Goal: Task Accomplishment & Management: Use online tool/utility

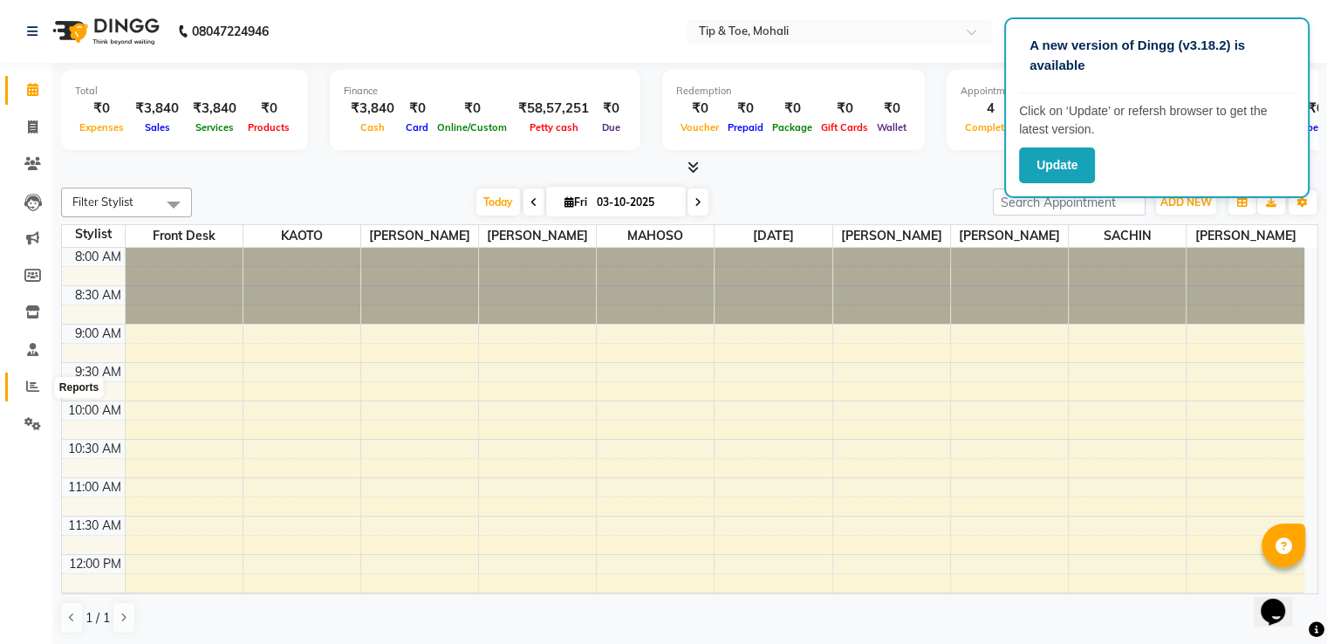
click at [28, 381] on icon at bounding box center [32, 386] width 13 height 13
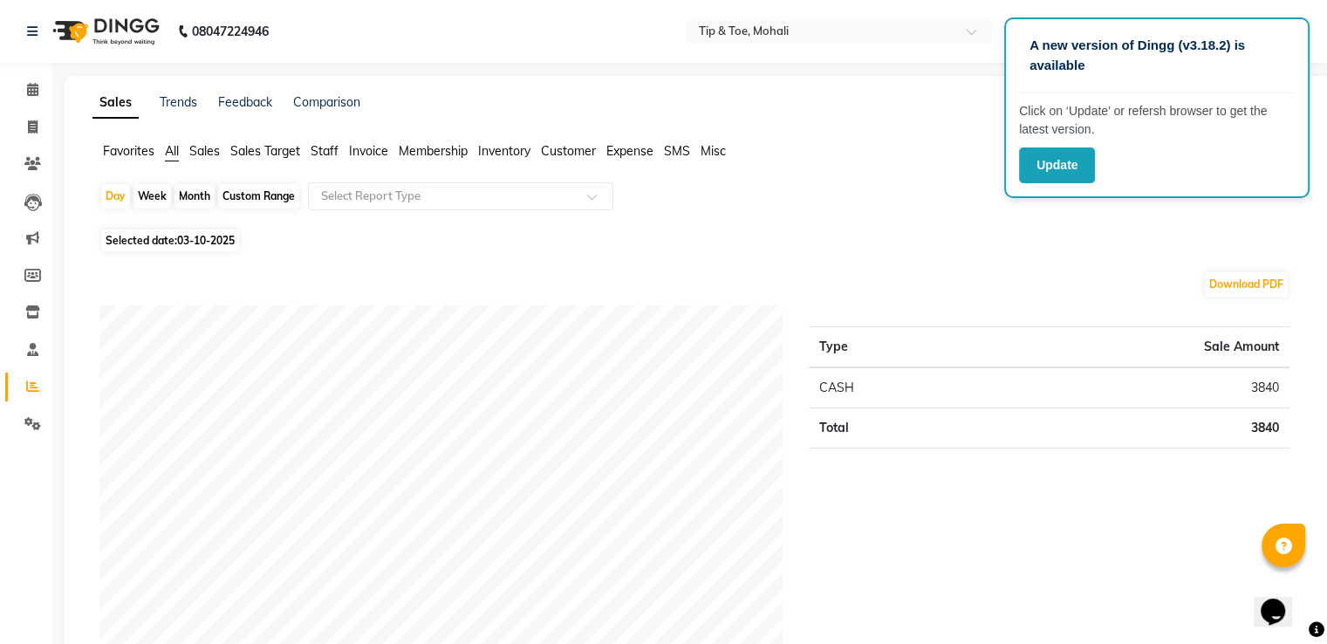
click at [237, 196] on div "Custom Range" at bounding box center [258, 196] width 81 height 24
select select "10"
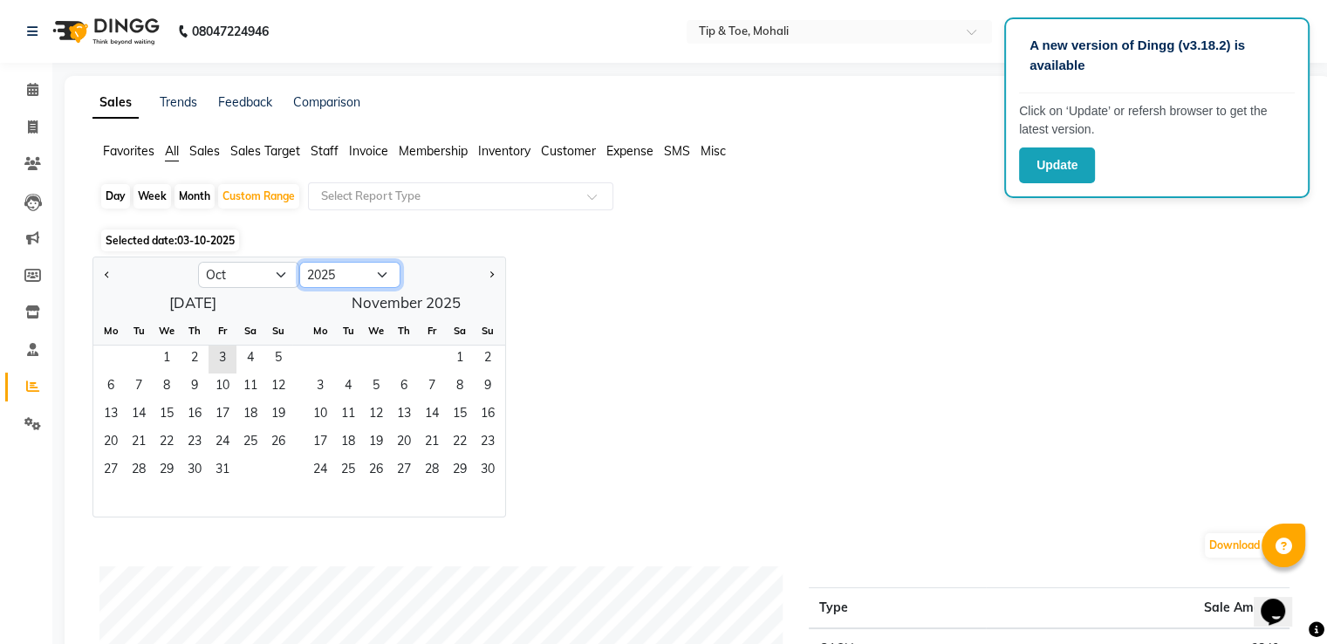
click at [363, 273] on select "2015 2016 2017 2018 2019 2020 2021 2022 2023 2024 2025 2026 2027 2028 2029 2030…" at bounding box center [349, 275] width 101 height 26
select select "2024"
click at [299, 262] on select "2015 2016 2017 2018 2019 2020 2021 2022 2023 2024 2025 2026 2027 2028 2029 2030…" at bounding box center [349, 275] width 101 height 26
click at [106, 273] on span "Previous month" at bounding box center [108, 273] width 6 height 6
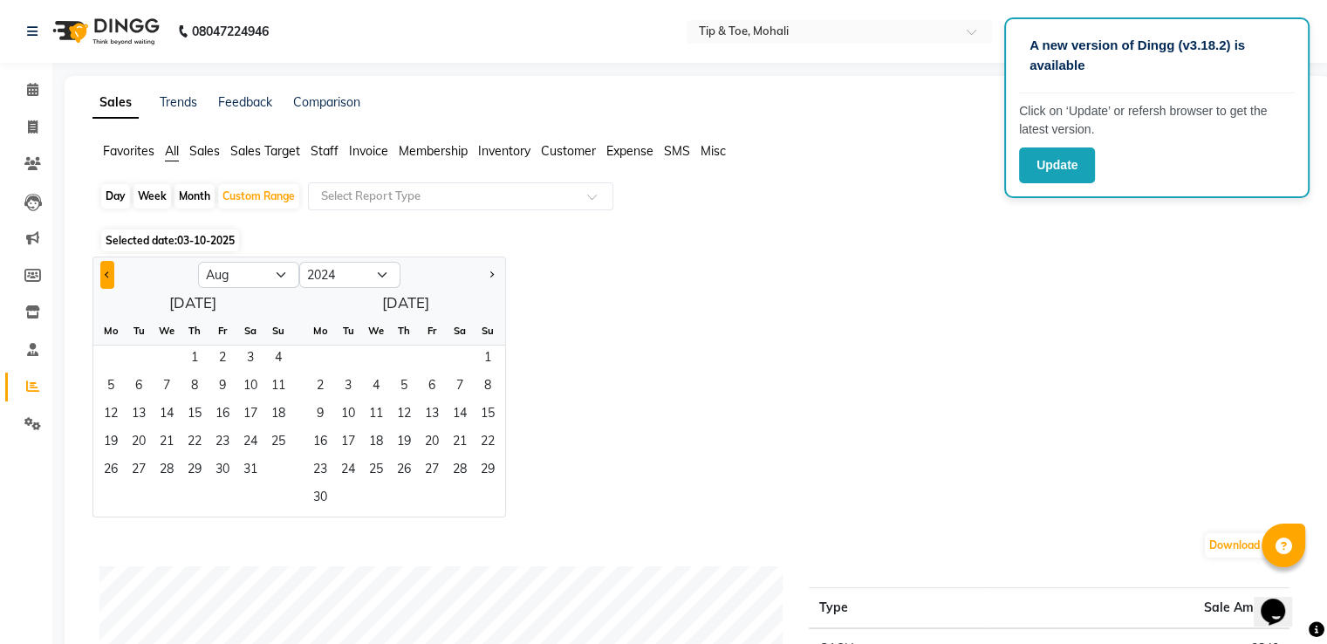
click at [106, 273] on span "Previous month" at bounding box center [108, 273] width 6 height 6
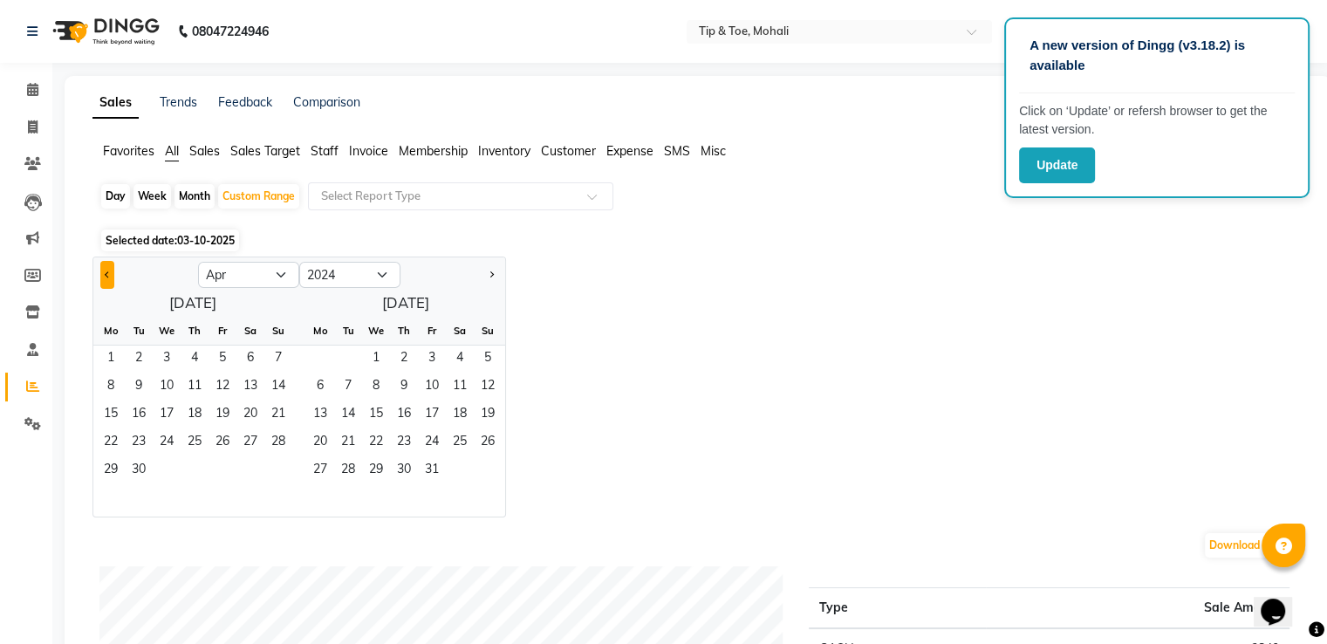
click at [106, 273] on span "Previous month" at bounding box center [108, 273] width 6 height 6
click at [112, 354] on span "1" at bounding box center [111, 359] width 28 height 28
click at [489, 282] on button "Next month" at bounding box center [491, 275] width 14 height 28
select select "2"
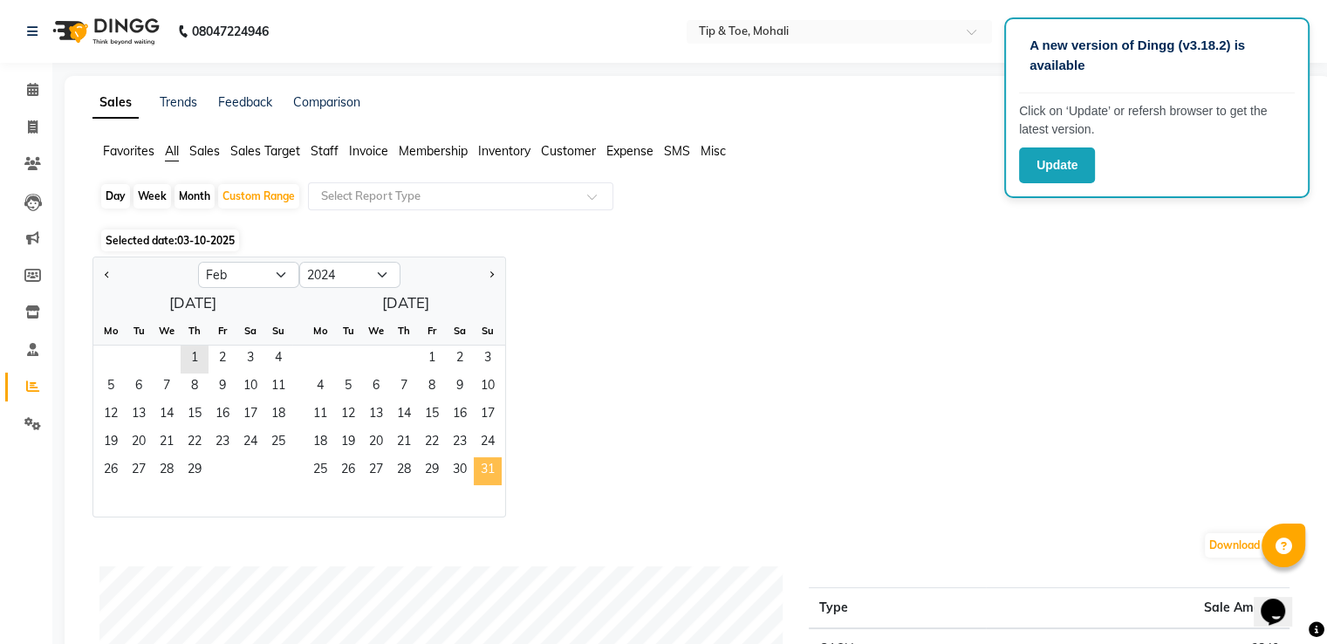
click at [482, 464] on span "31" at bounding box center [488, 471] width 28 height 28
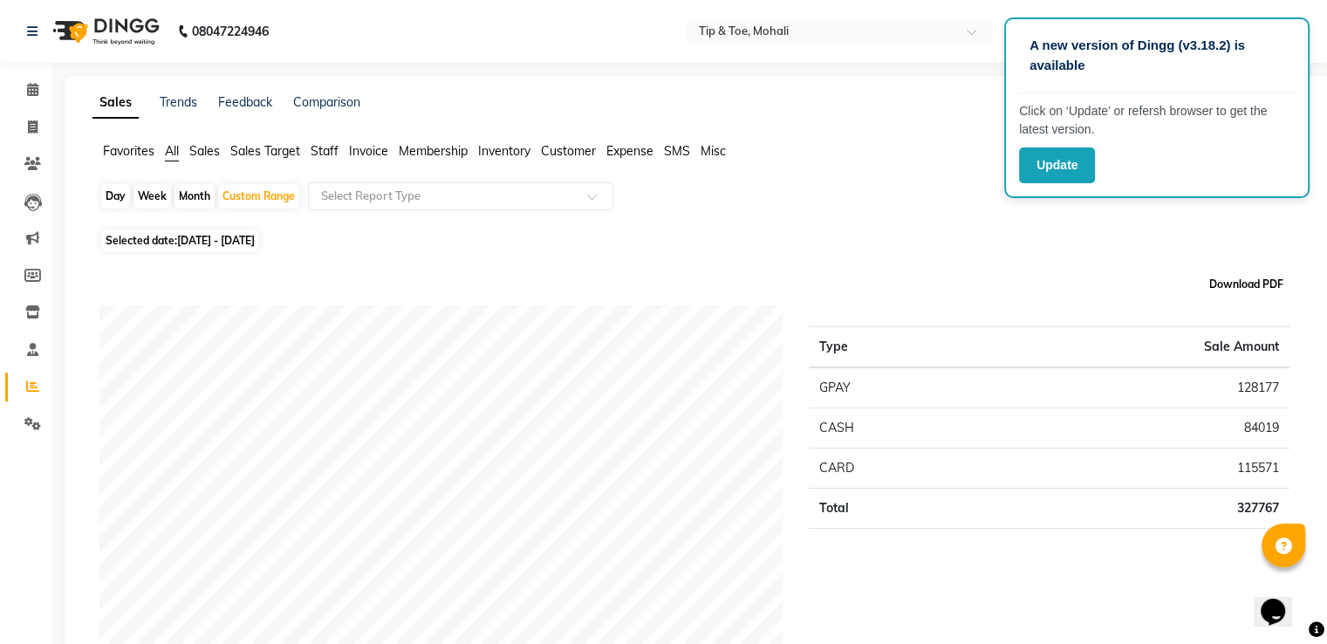
click at [1259, 280] on button "Download PDF" at bounding box center [1246, 284] width 83 height 24
click at [206, 148] on span "Sales" at bounding box center [204, 151] width 31 height 16
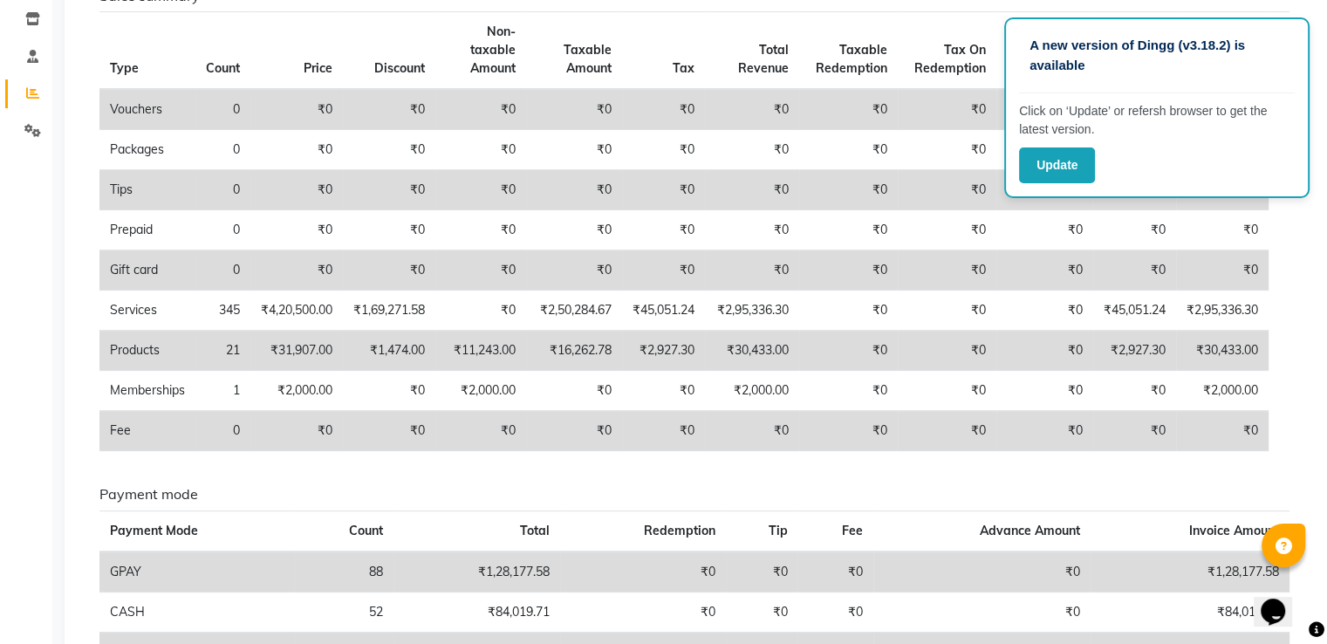
scroll to position [292, 0]
